Goal: Information Seeking & Learning: Learn about a topic

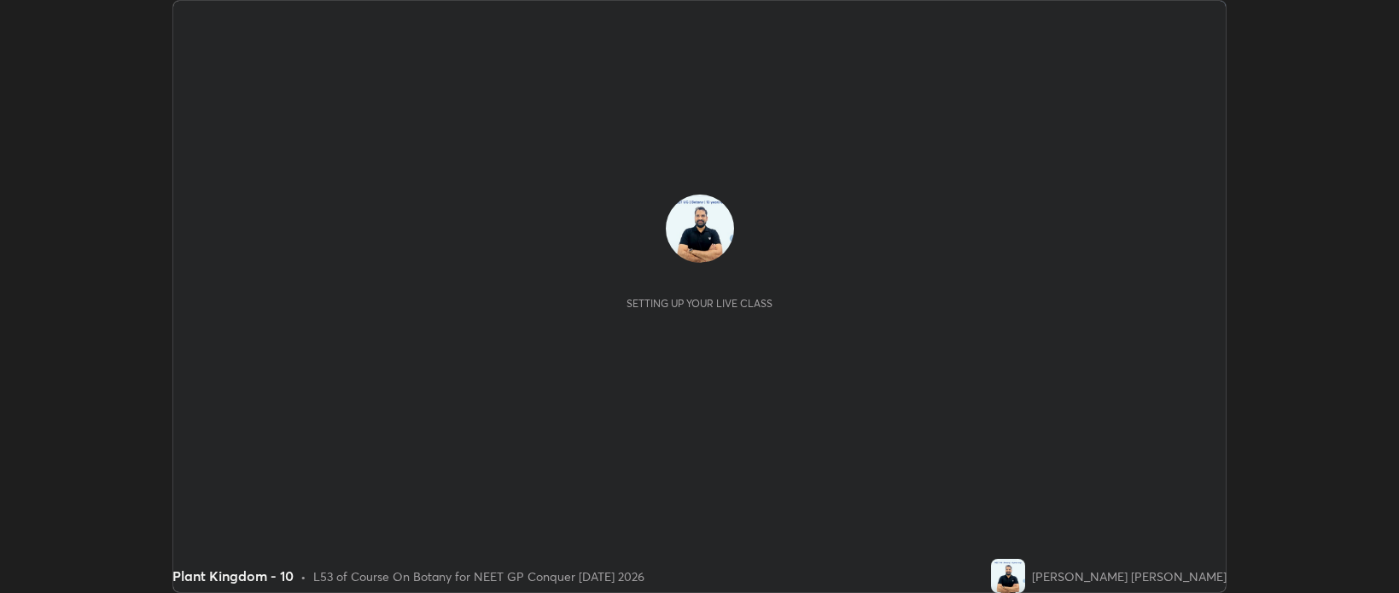
scroll to position [593, 1399]
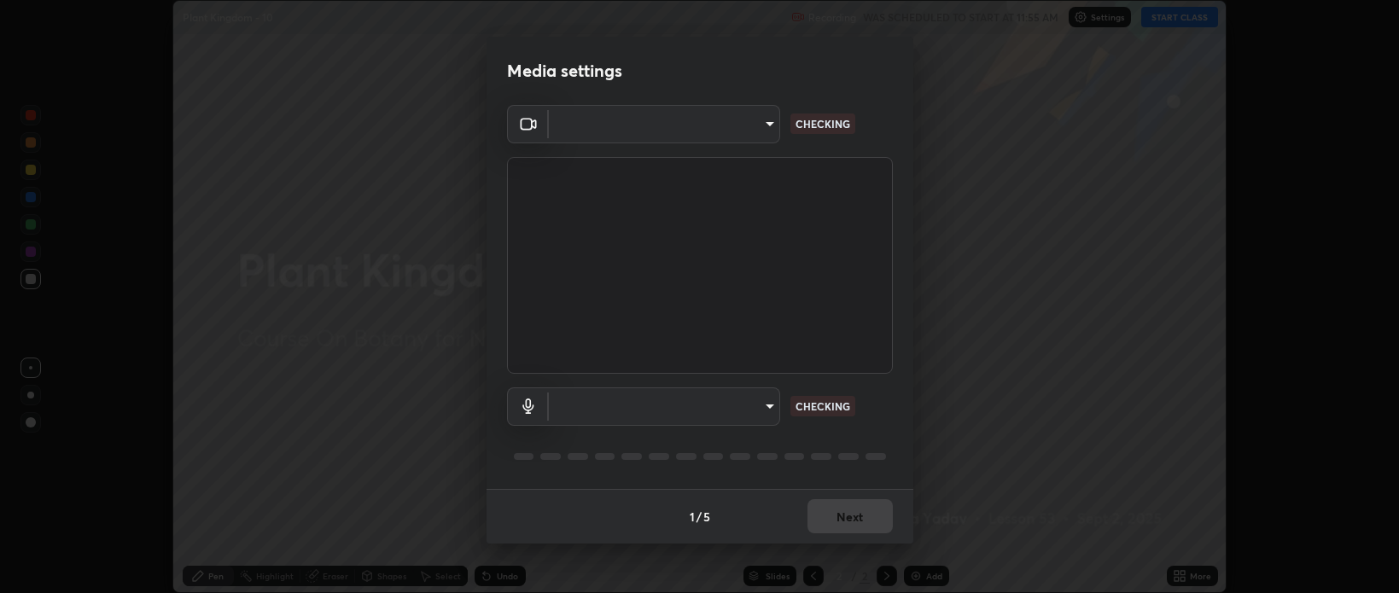
type input "bcb9d7dafccbd8d00e6ada9b6dd7e52ba20ca67bbbba0d0563dd421ab33f40a5"
type input "default"
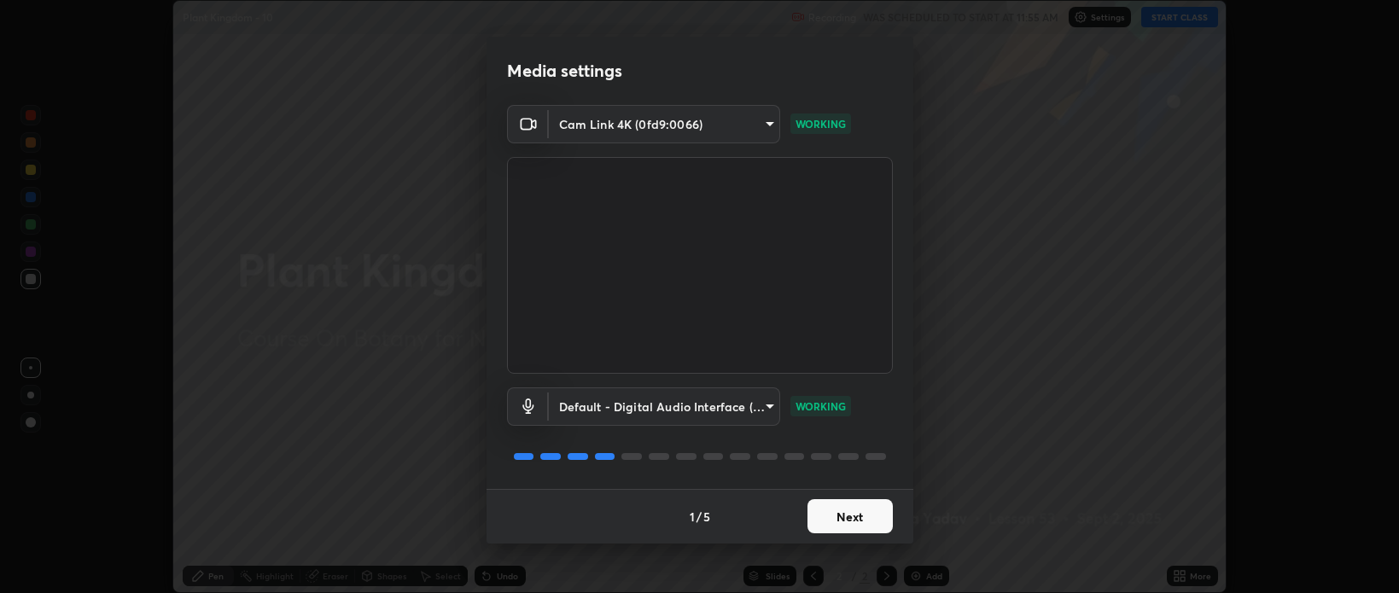
click at [850, 518] on button "Next" at bounding box center [849, 516] width 85 height 34
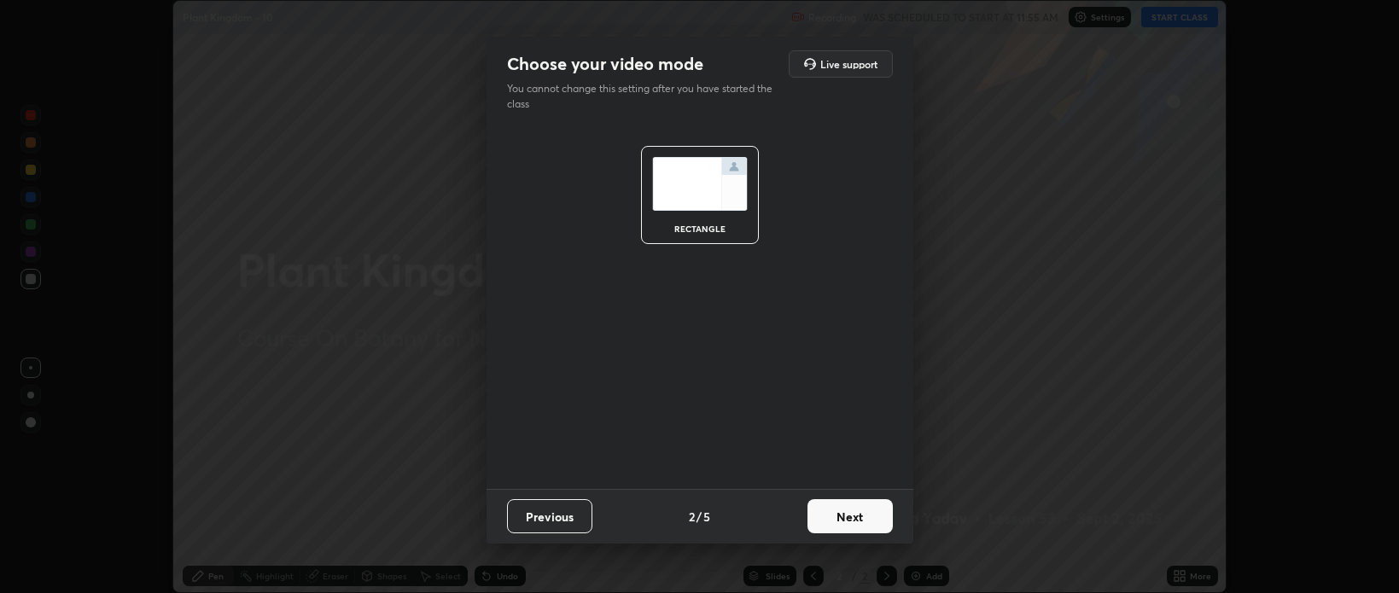
click at [859, 513] on button "Next" at bounding box center [849, 516] width 85 height 34
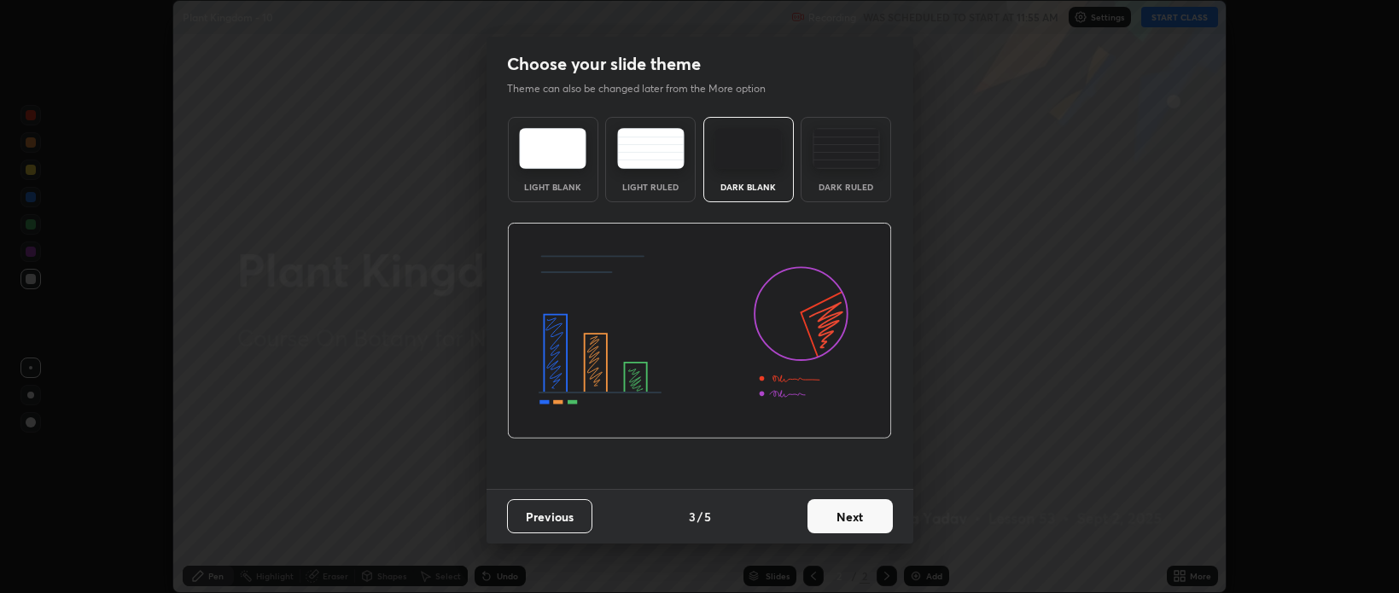
click at [866, 521] on button "Next" at bounding box center [849, 516] width 85 height 34
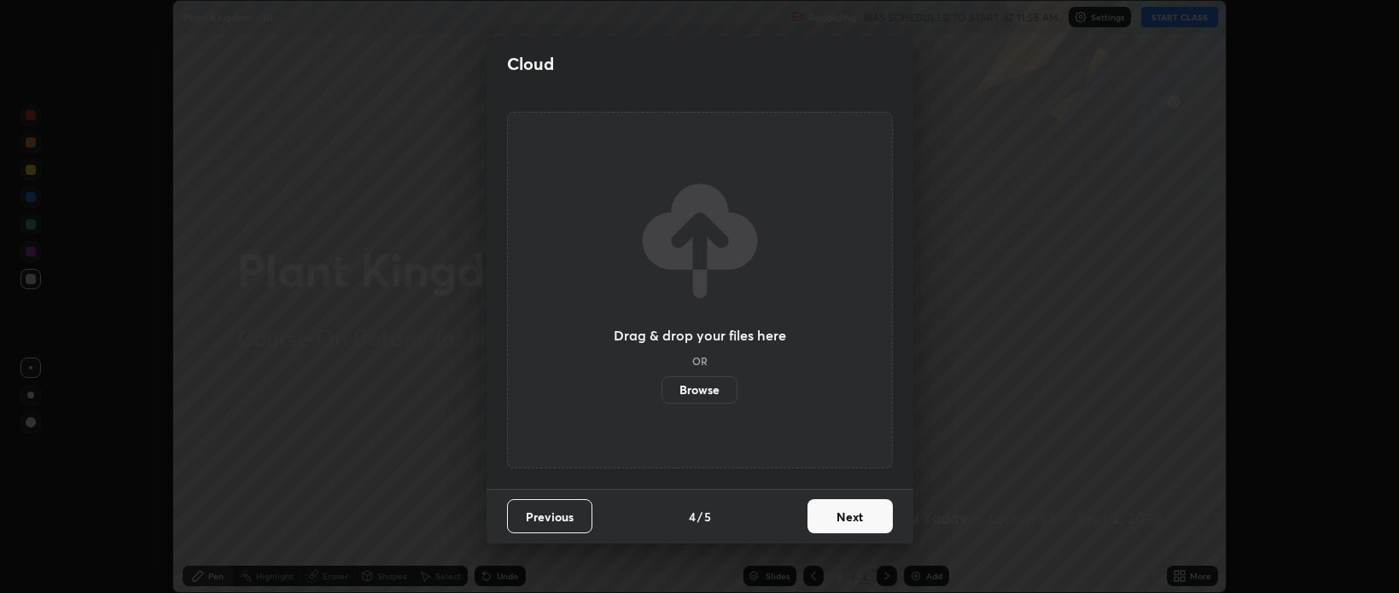
click at [851, 522] on button "Next" at bounding box center [849, 516] width 85 height 34
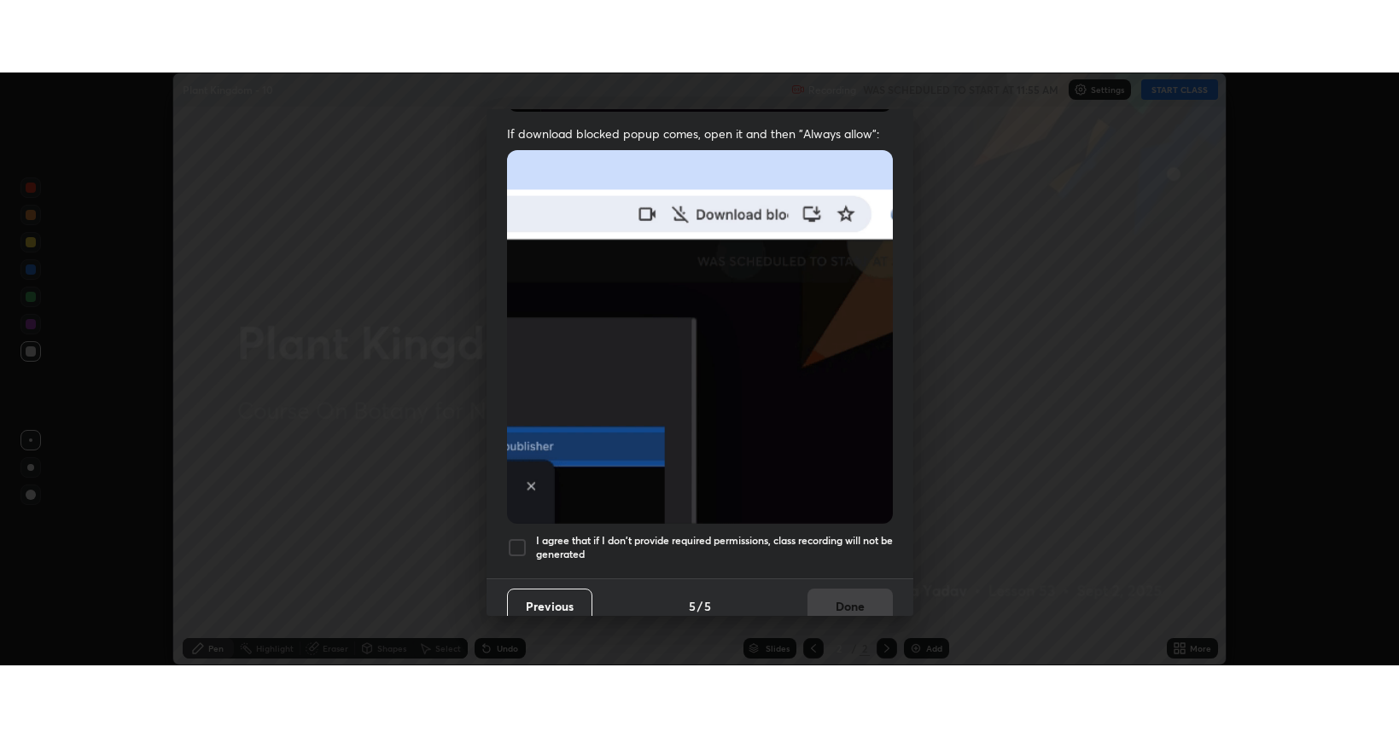
scroll to position [346, 0]
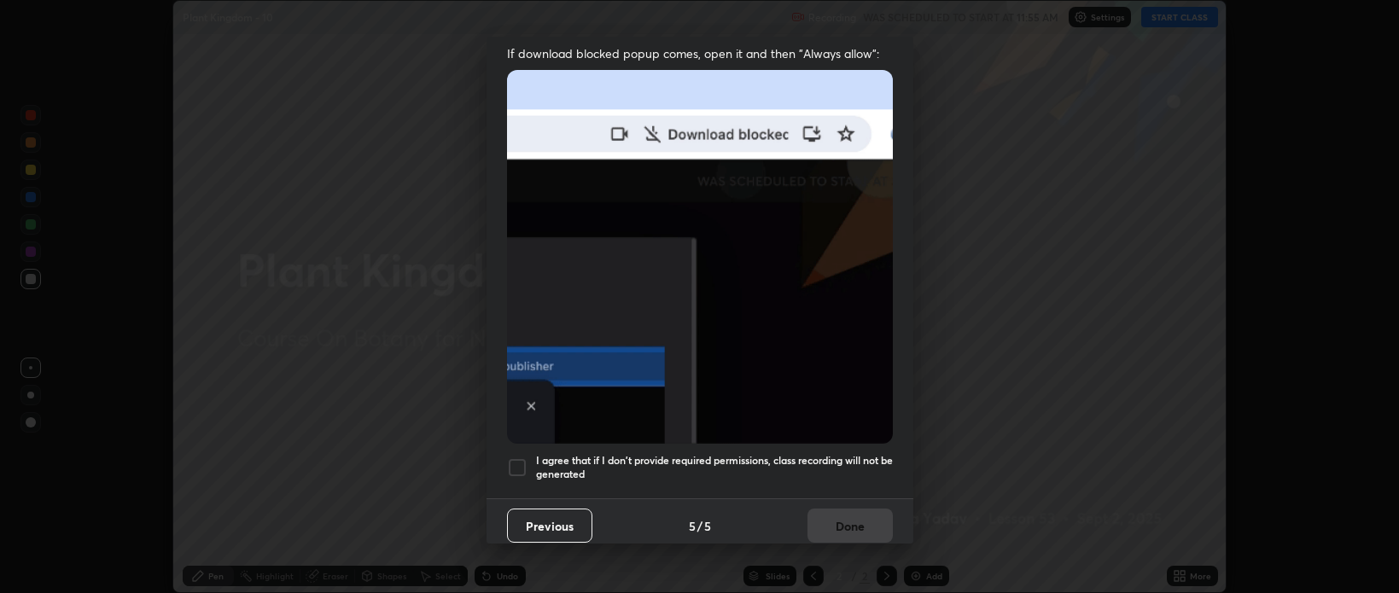
click at [517, 457] on div at bounding box center [517, 467] width 20 height 20
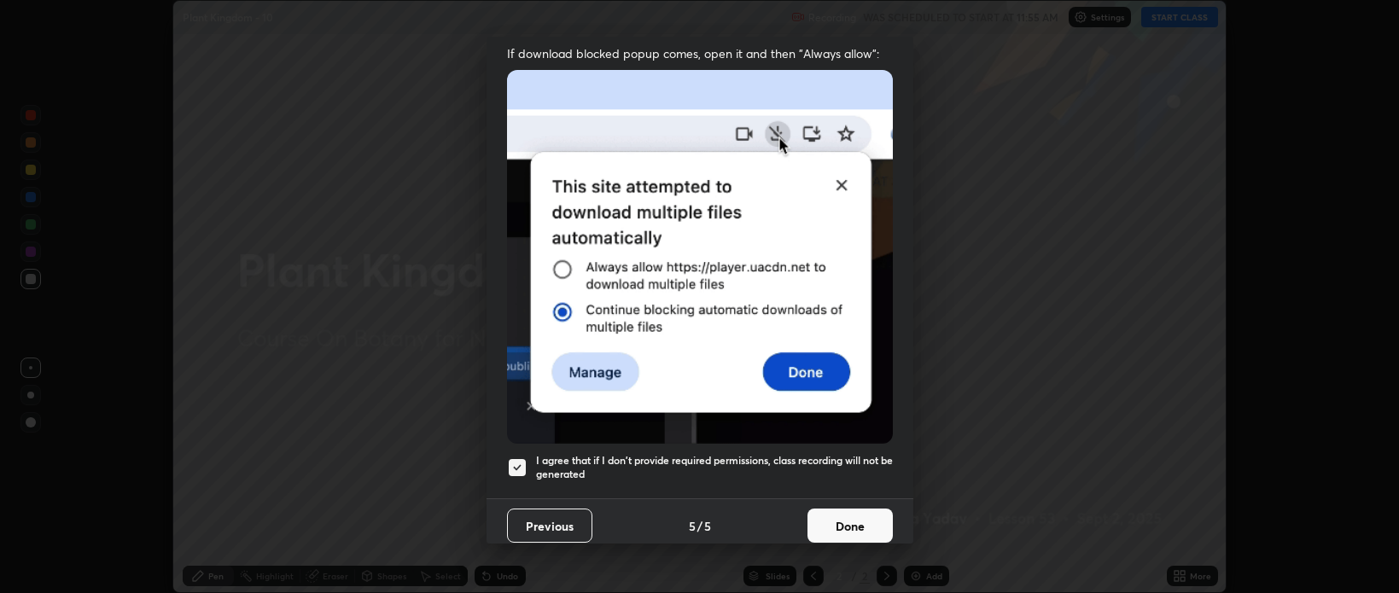
click at [856, 524] on button "Done" at bounding box center [849, 526] width 85 height 34
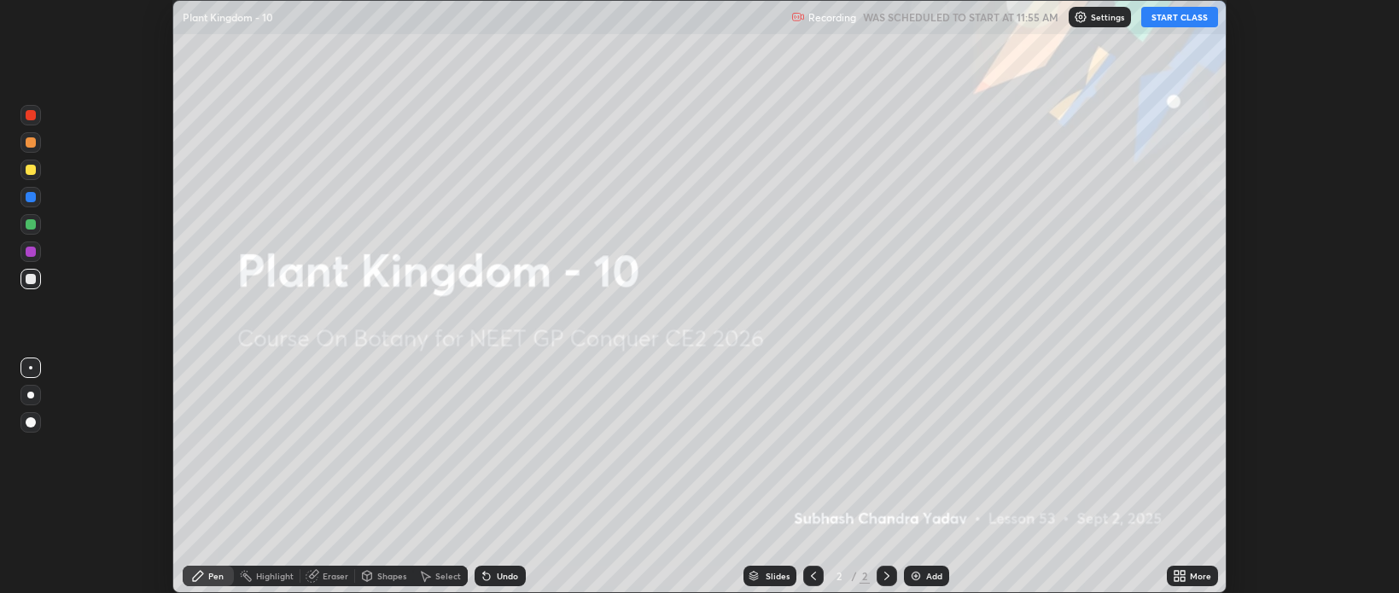
click at [1169, 22] on button "START CLASS" at bounding box center [1179, 17] width 77 height 20
click at [1180, 574] on icon at bounding box center [1182, 573] width 4 height 4
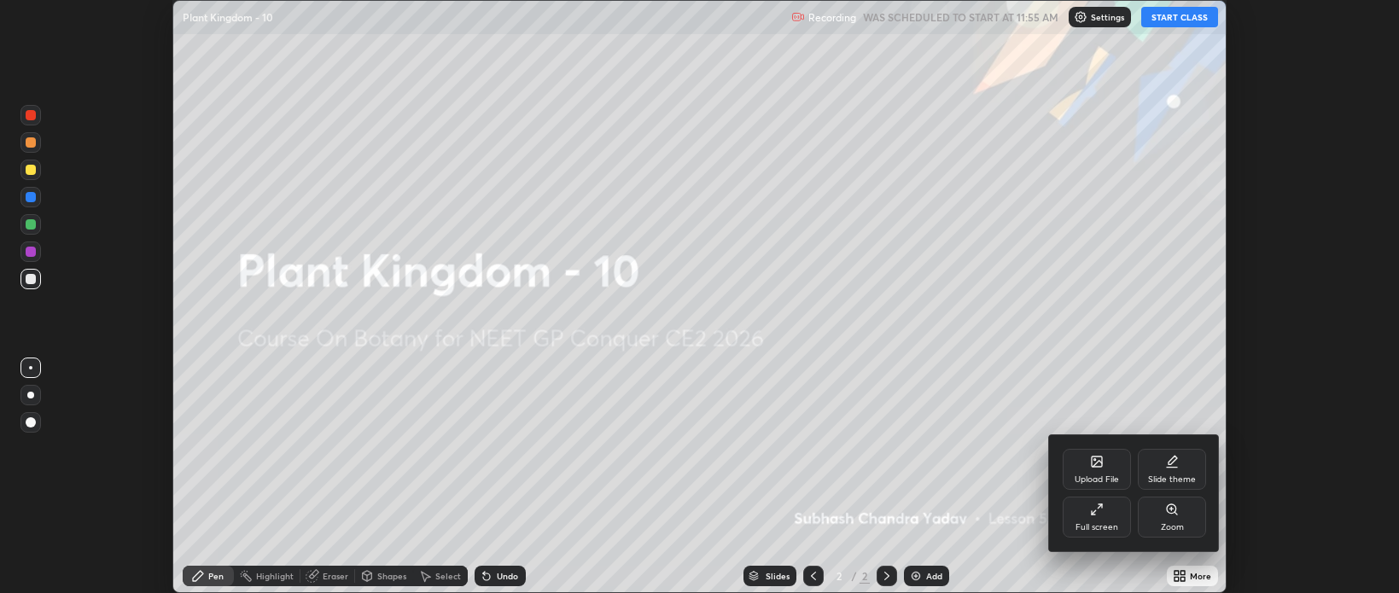
click at [1094, 514] on icon at bounding box center [1097, 510] width 14 height 14
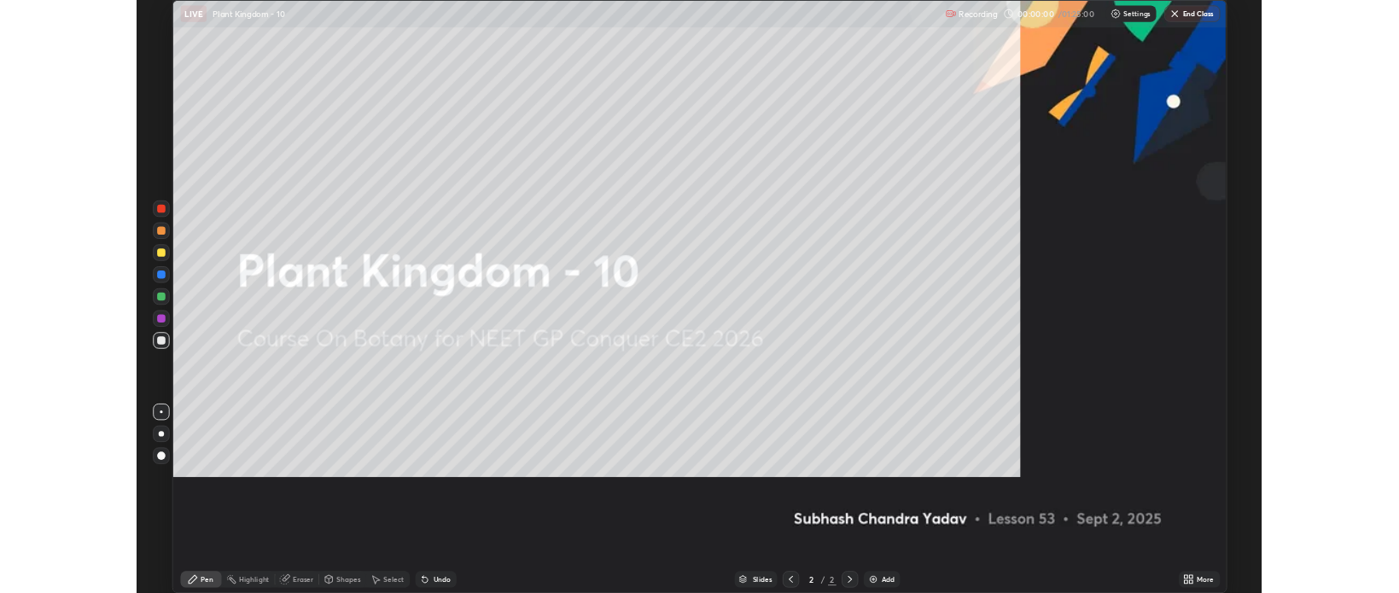
scroll to position [737, 1399]
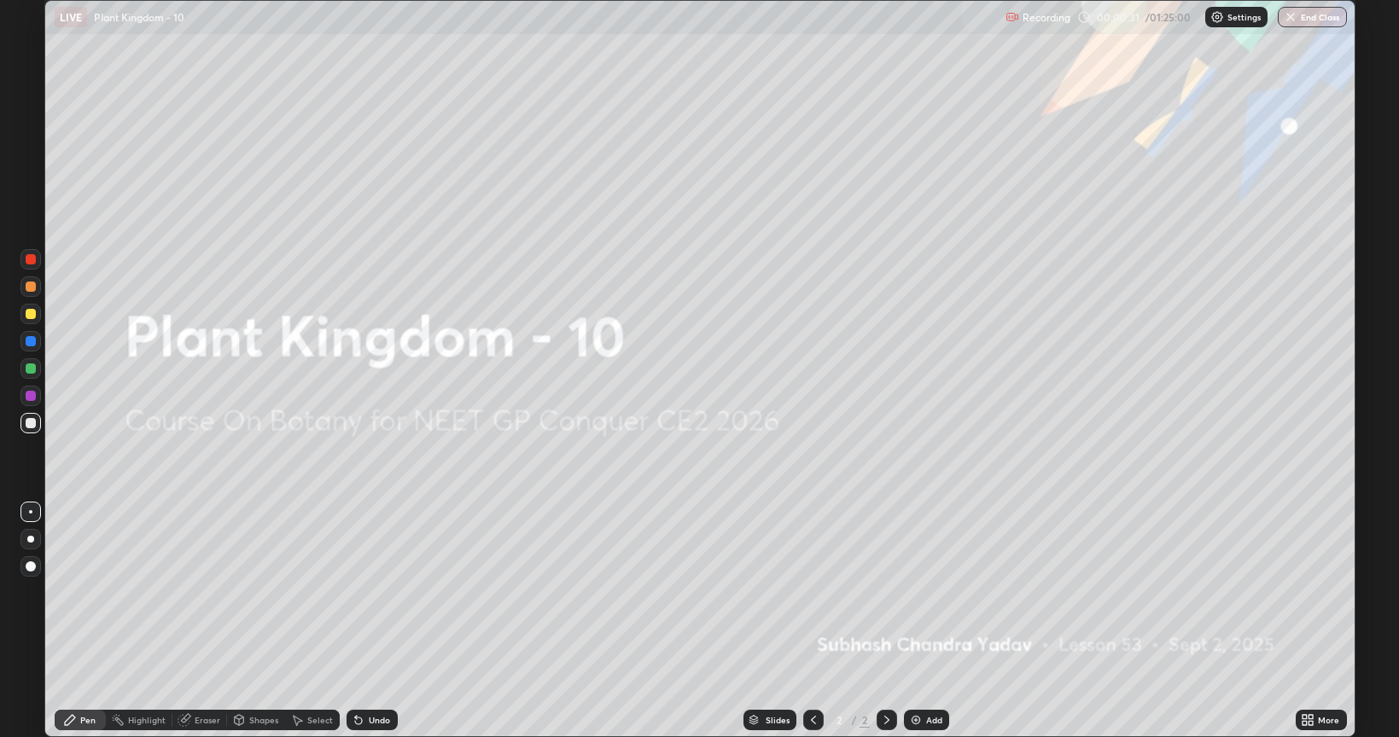
click at [917, 592] on img at bounding box center [916, 720] width 14 height 14
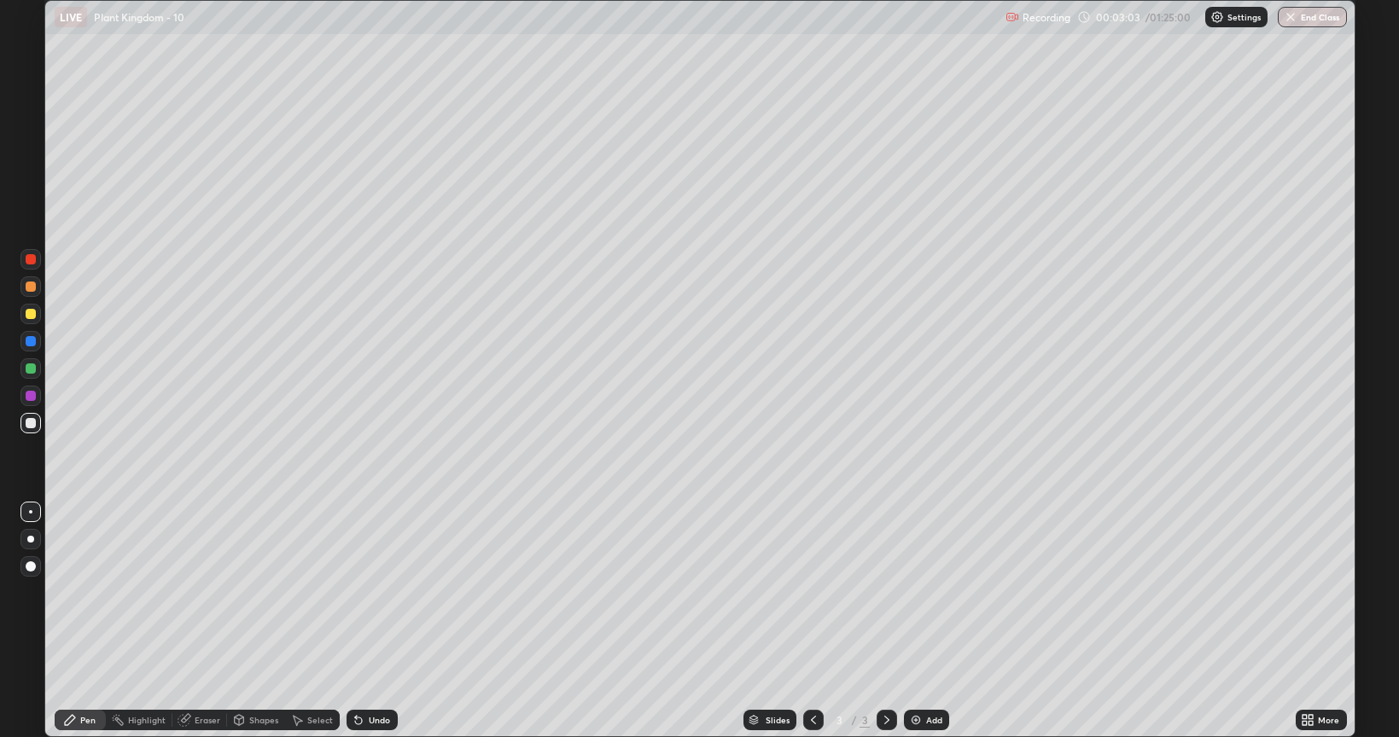
click at [207, 592] on div "Eraser" at bounding box center [208, 720] width 26 height 9
click at [96, 592] on div "Pen" at bounding box center [80, 720] width 51 height 20
click at [29, 317] on div at bounding box center [31, 314] width 10 height 10
click at [27, 367] on div at bounding box center [31, 369] width 10 height 10
click at [27, 428] on div at bounding box center [31, 423] width 10 height 10
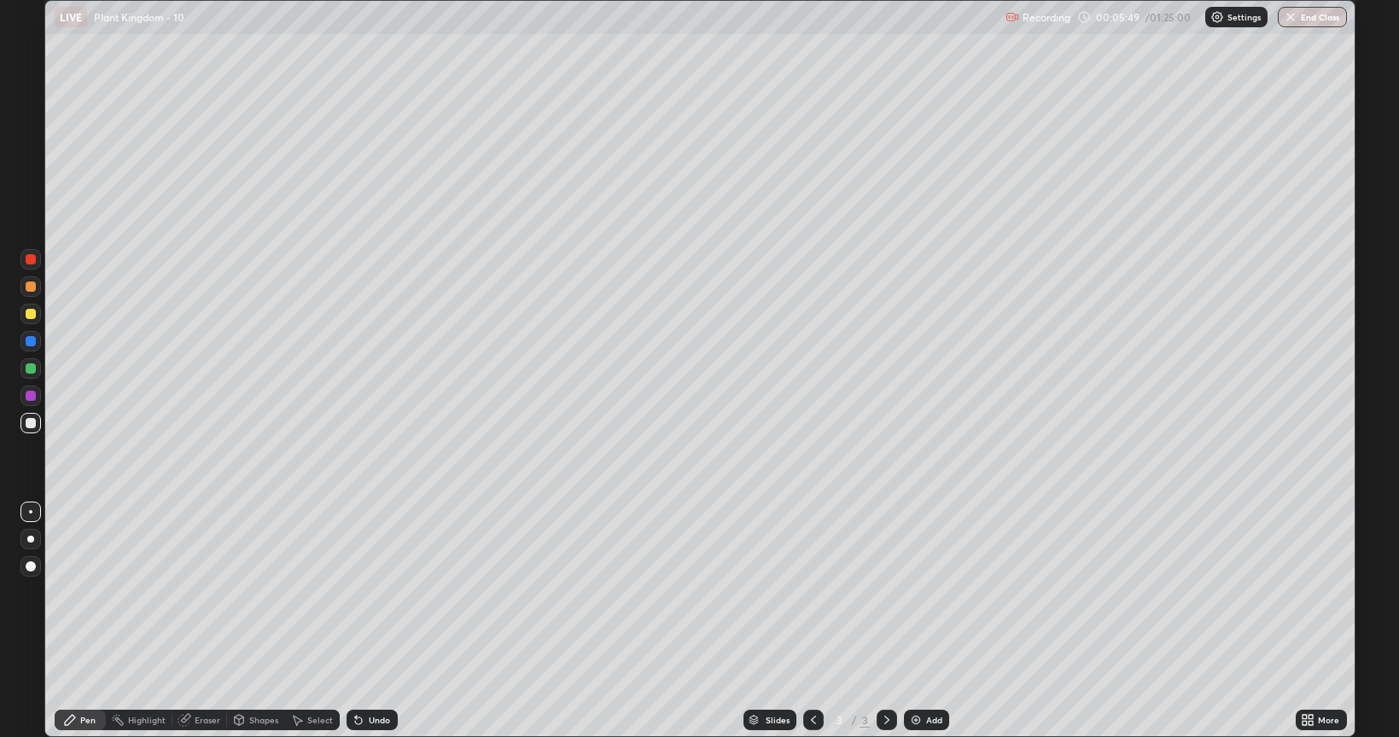
click at [29, 287] on div at bounding box center [31, 287] width 10 height 10
click at [34, 399] on div at bounding box center [31, 396] width 10 height 10
click at [915, 592] on img at bounding box center [916, 720] width 14 height 14
click at [201, 592] on div "Eraser" at bounding box center [208, 720] width 26 height 9
click at [89, 592] on div "Pen" at bounding box center [87, 720] width 15 height 9
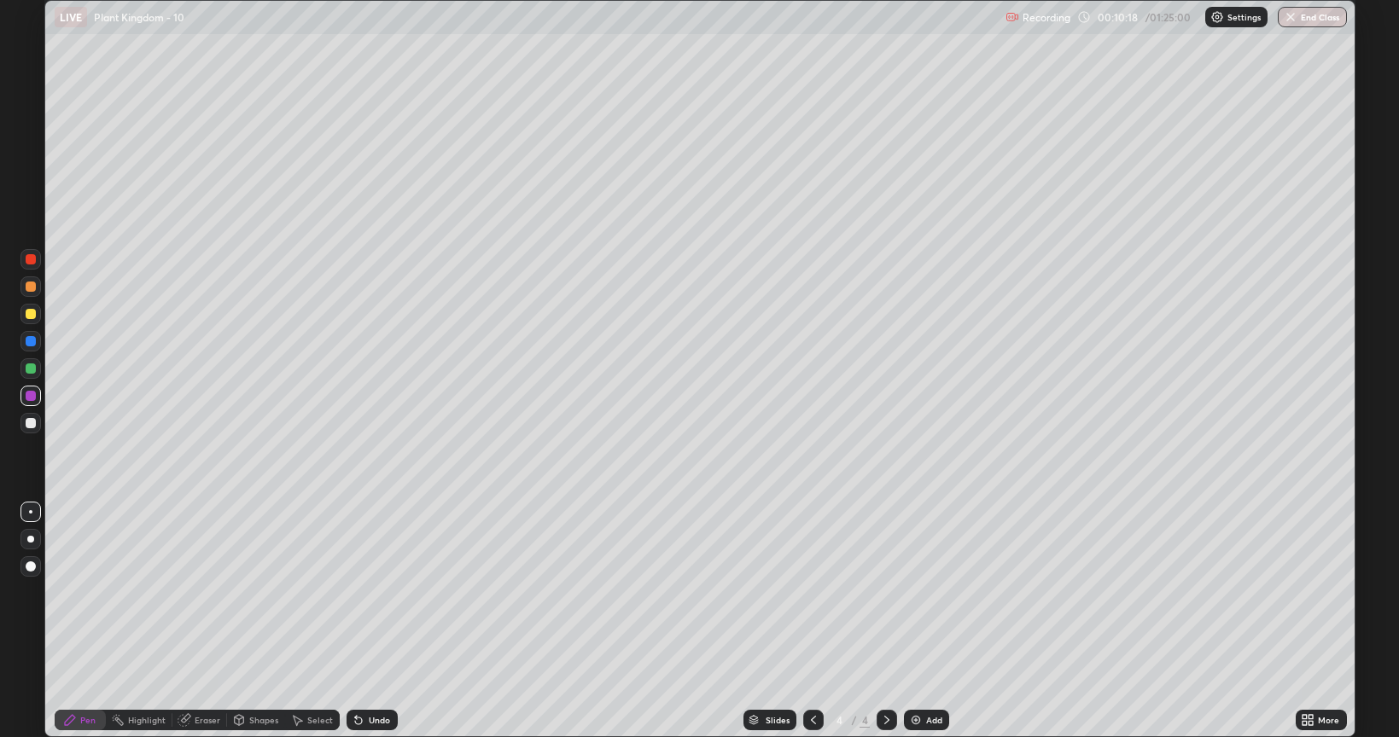
click at [37, 315] on div at bounding box center [30, 314] width 20 height 20
click at [31, 425] on div at bounding box center [31, 423] width 10 height 10
click at [204, 592] on div "Eraser" at bounding box center [208, 720] width 26 height 9
click at [85, 592] on div "Pen" at bounding box center [87, 720] width 15 height 9
click at [32, 287] on div at bounding box center [31, 287] width 10 height 10
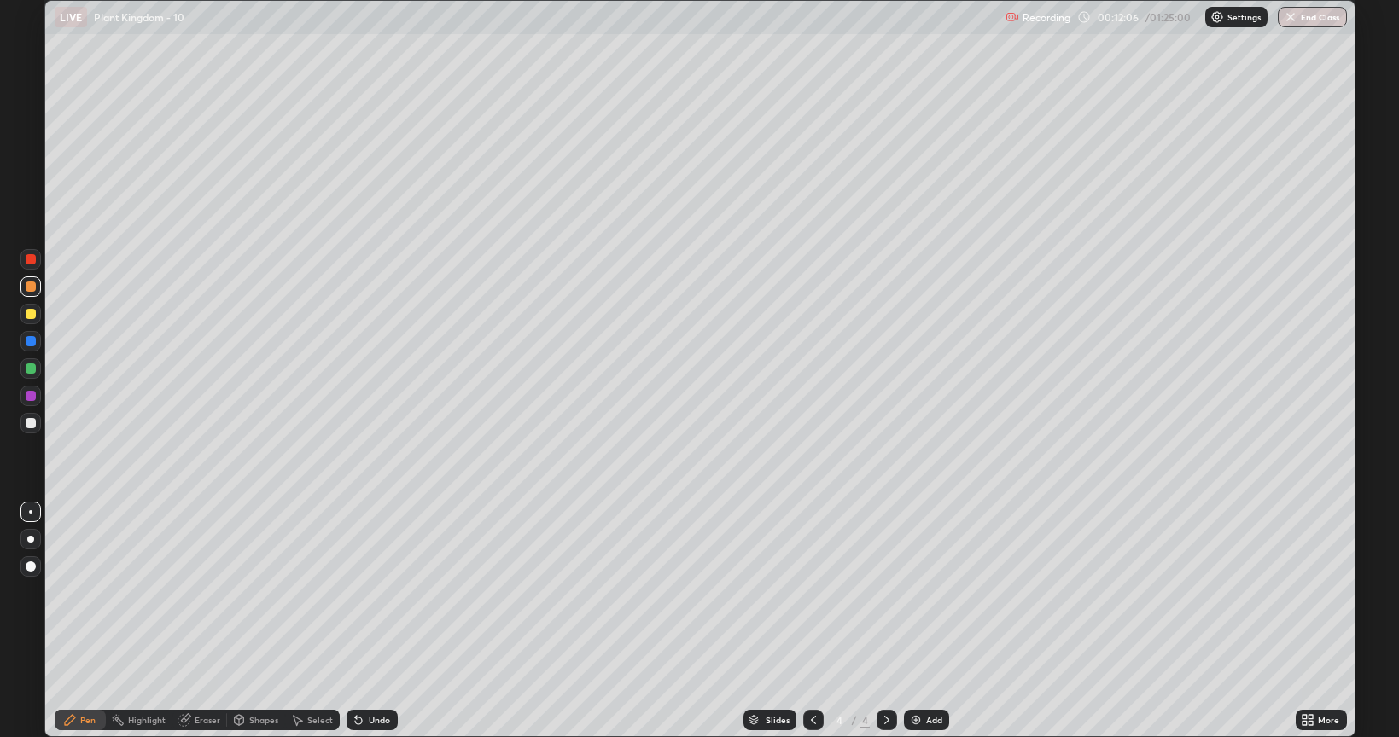
click at [32, 421] on div at bounding box center [31, 423] width 10 height 10
click at [913, 592] on img at bounding box center [916, 720] width 14 height 14
click at [196, 592] on div "Eraser" at bounding box center [208, 720] width 26 height 9
click at [80, 592] on div "Pen" at bounding box center [87, 720] width 15 height 9
click at [29, 312] on div at bounding box center [31, 314] width 10 height 10
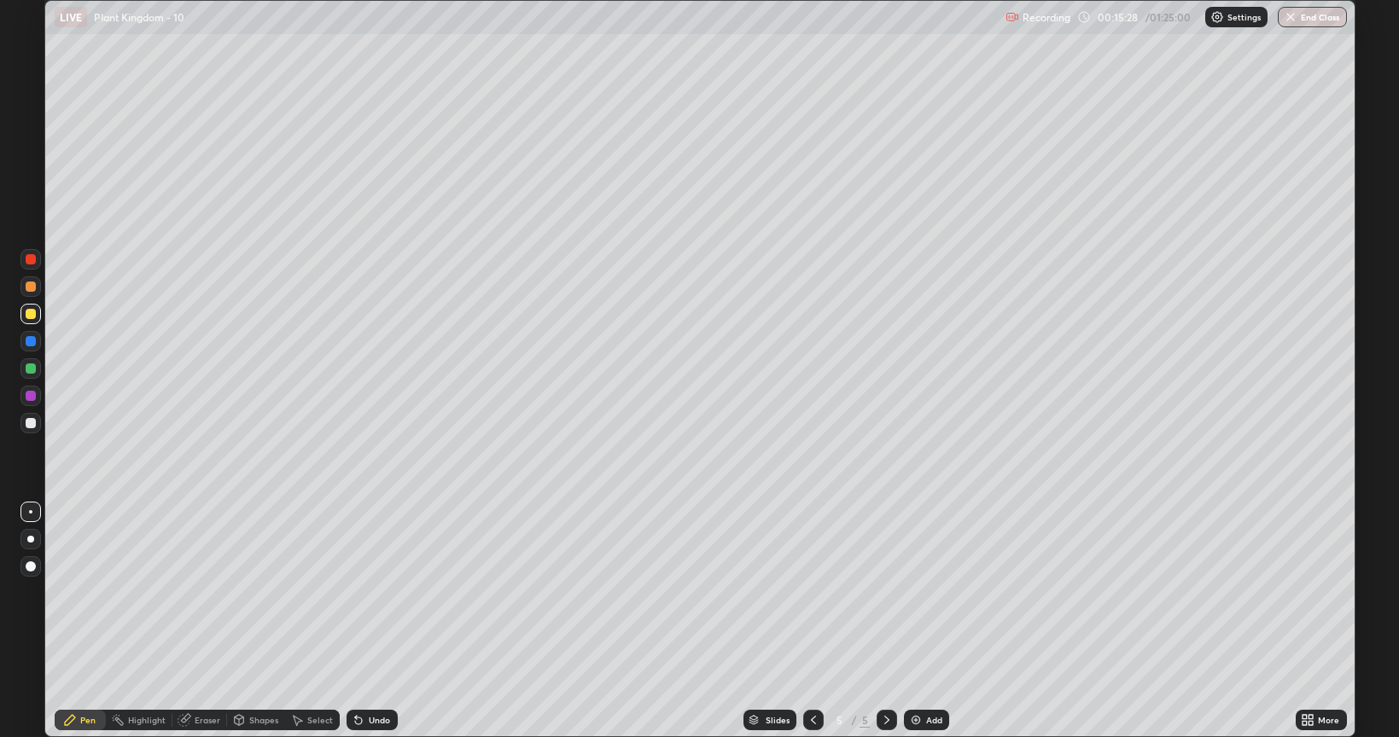
click at [32, 423] on div at bounding box center [31, 423] width 10 height 10
click at [910, 592] on img at bounding box center [916, 720] width 14 height 14
click at [909, 592] on img at bounding box center [916, 720] width 14 height 14
click at [30, 371] on div at bounding box center [31, 369] width 10 height 10
click at [32, 396] on div at bounding box center [31, 396] width 10 height 10
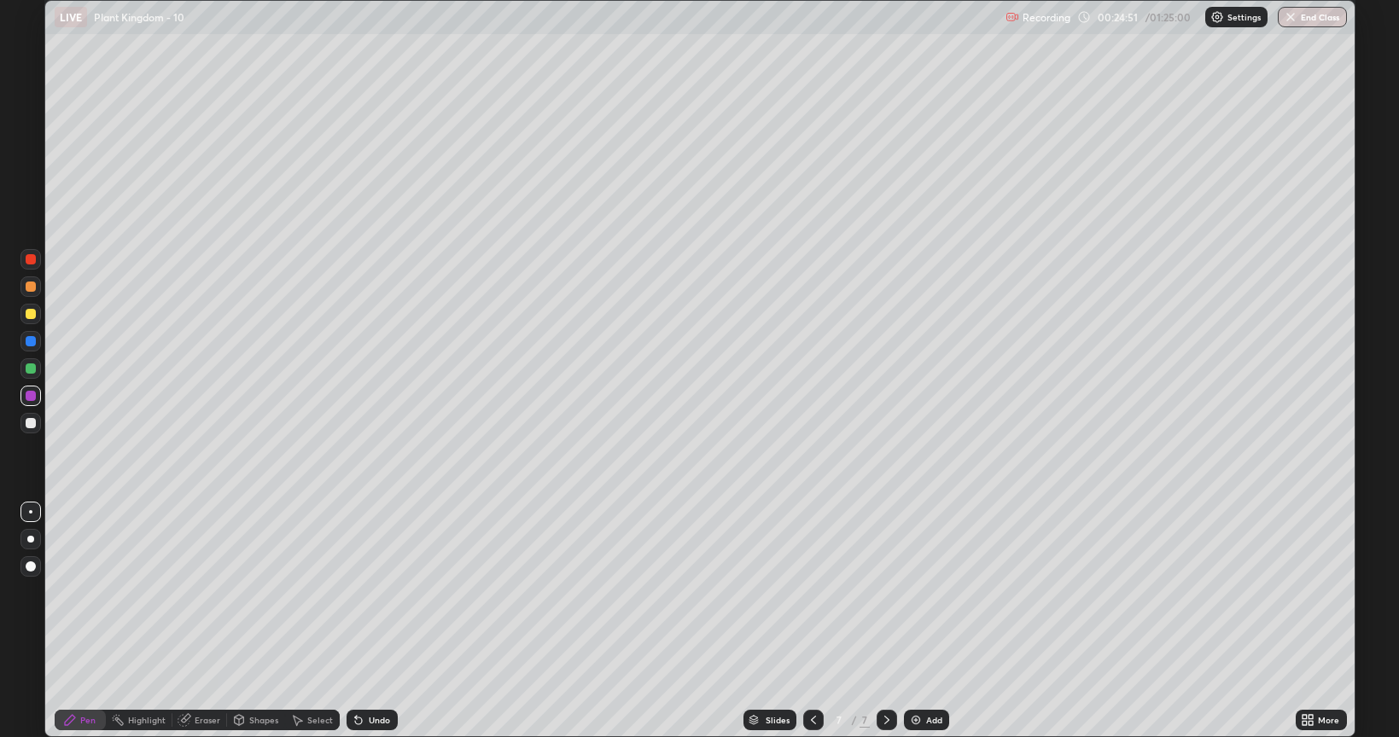
click at [34, 287] on div at bounding box center [31, 287] width 10 height 10
click at [913, 592] on img at bounding box center [916, 720] width 14 height 14
click at [198, 592] on div "Eraser" at bounding box center [208, 720] width 26 height 9
click at [90, 592] on div "Pen" at bounding box center [87, 720] width 15 height 9
click at [1304, 592] on icon at bounding box center [1304, 723] width 4 height 4
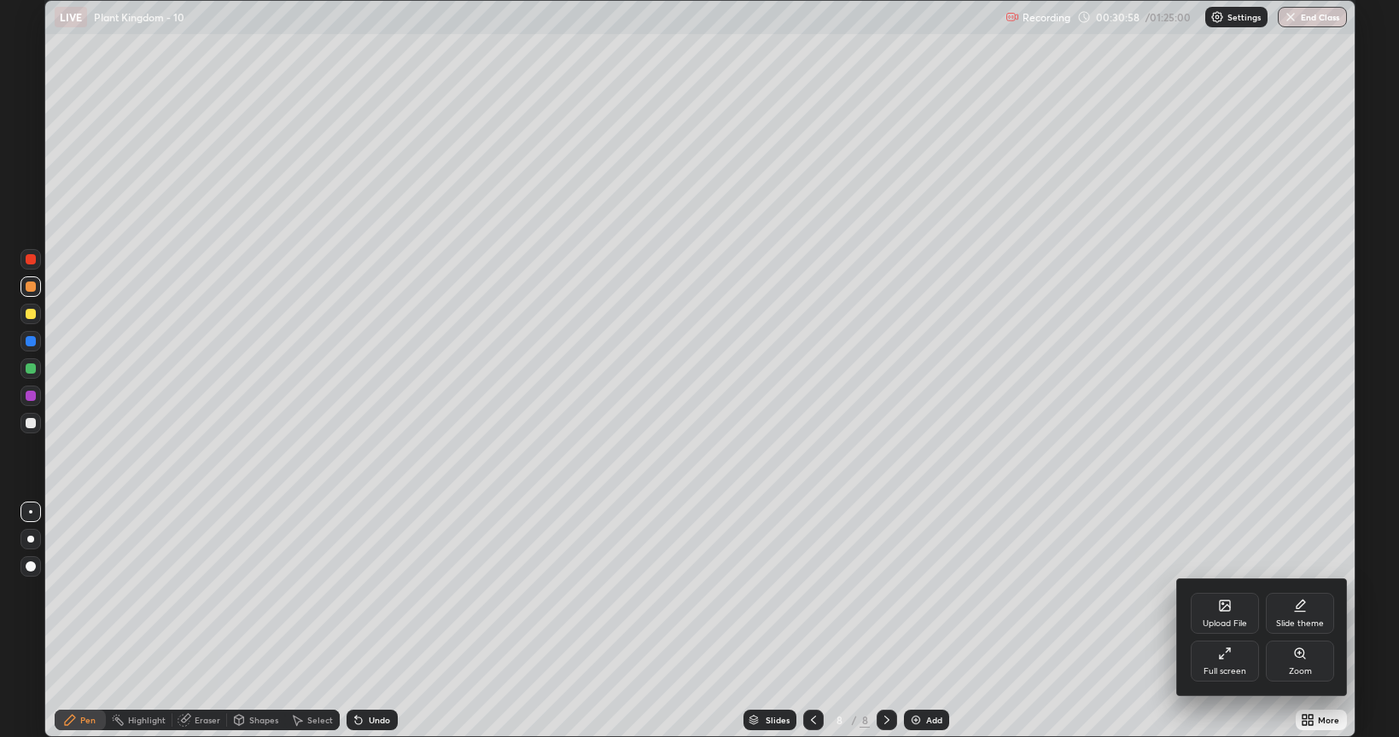
click at [1225, 592] on icon at bounding box center [1227, 651] width 4 height 4
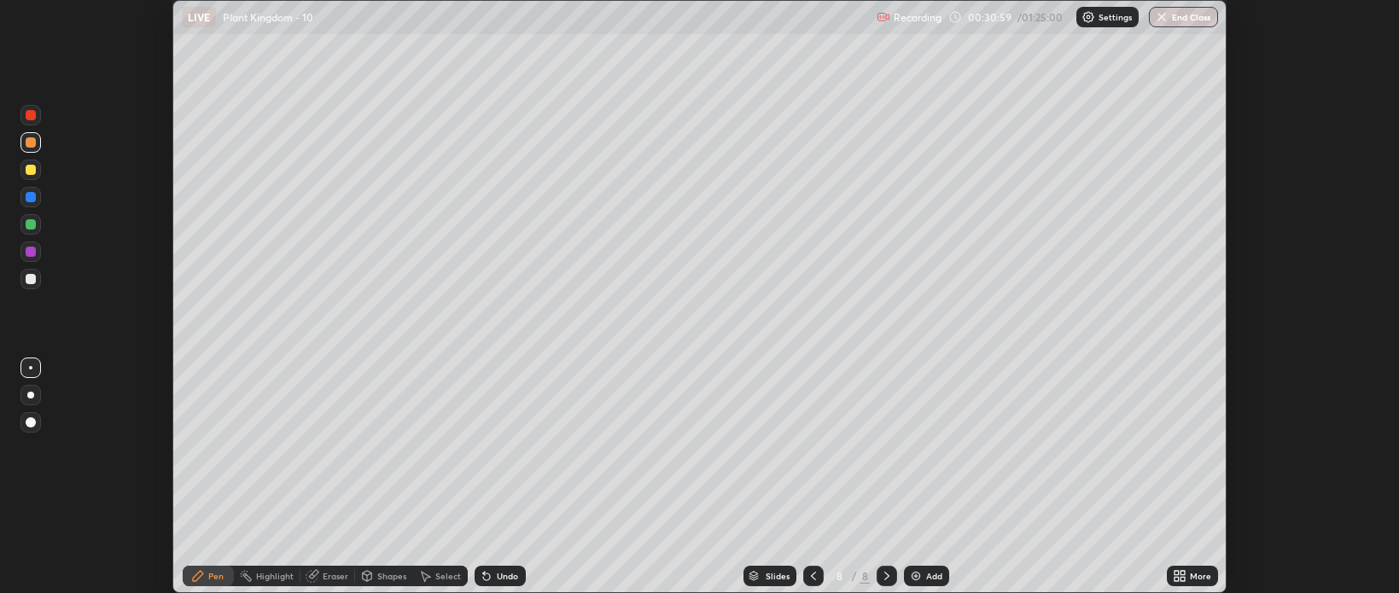
scroll to position [84745, 83940]
click at [915, 577] on img at bounding box center [916, 576] width 14 height 14
click at [27, 227] on div at bounding box center [31, 224] width 10 height 10
click at [319, 579] on div "Eraser" at bounding box center [327, 576] width 55 height 20
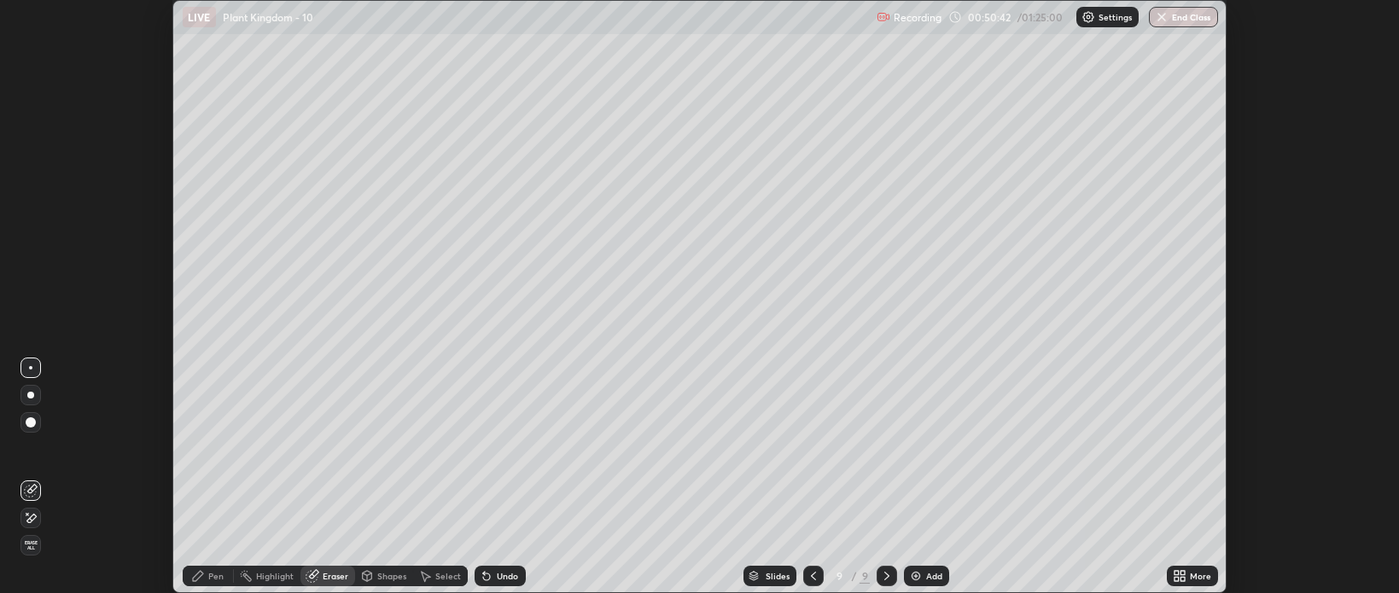
click at [320, 580] on div "Eraser" at bounding box center [327, 576] width 55 height 20
click at [211, 580] on div "Pen" at bounding box center [215, 576] width 15 height 9
click at [29, 227] on div at bounding box center [31, 224] width 10 height 10
click at [26, 171] on div at bounding box center [31, 170] width 10 height 10
click at [911, 577] on img at bounding box center [916, 576] width 14 height 14
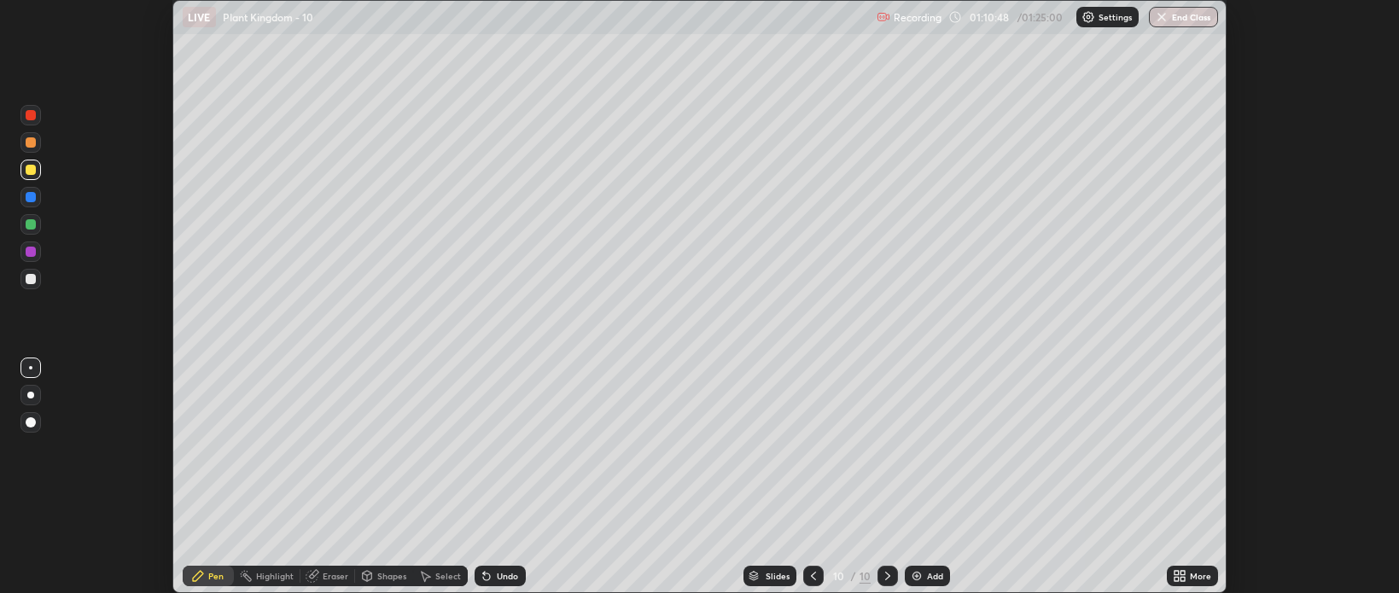
click at [29, 285] on div at bounding box center [30, 279] width 20 height 20
